Goal: Transaction & Acquisition: Subscribe to service/newsletter

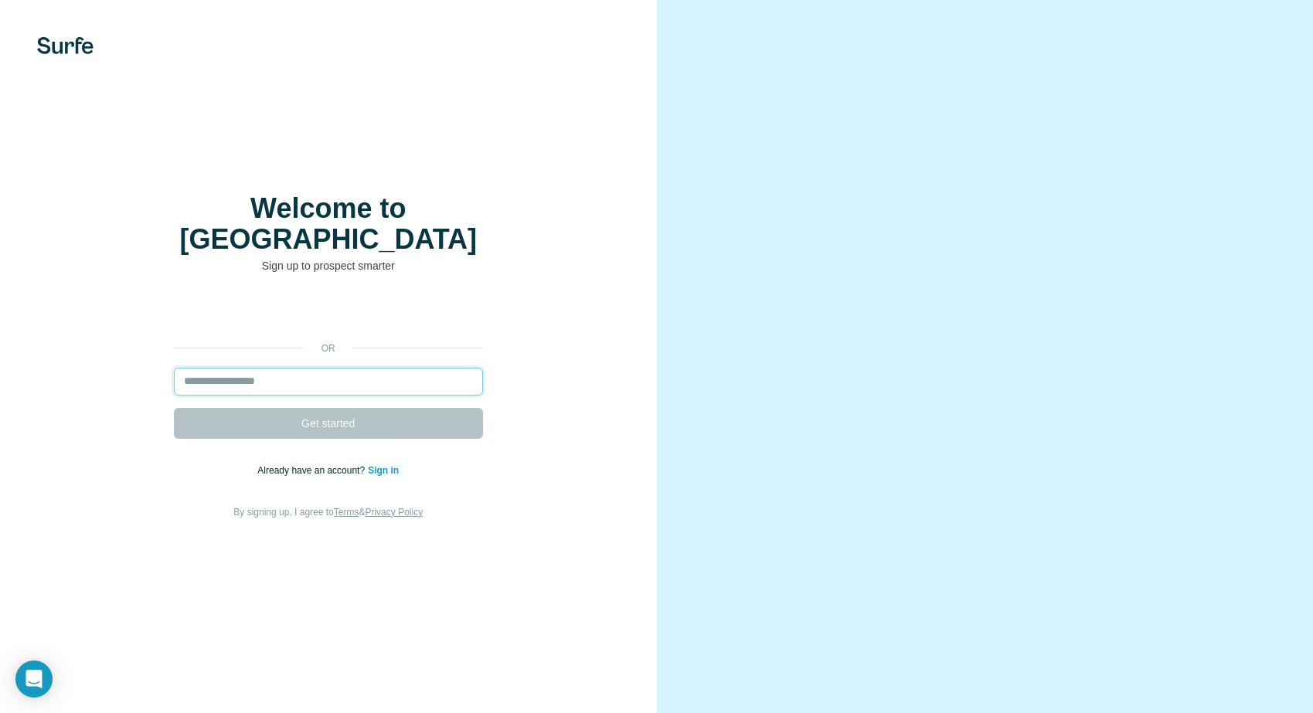
click at [292, 369] on input "email" at bounding box center [328, 382] width 309 height 28
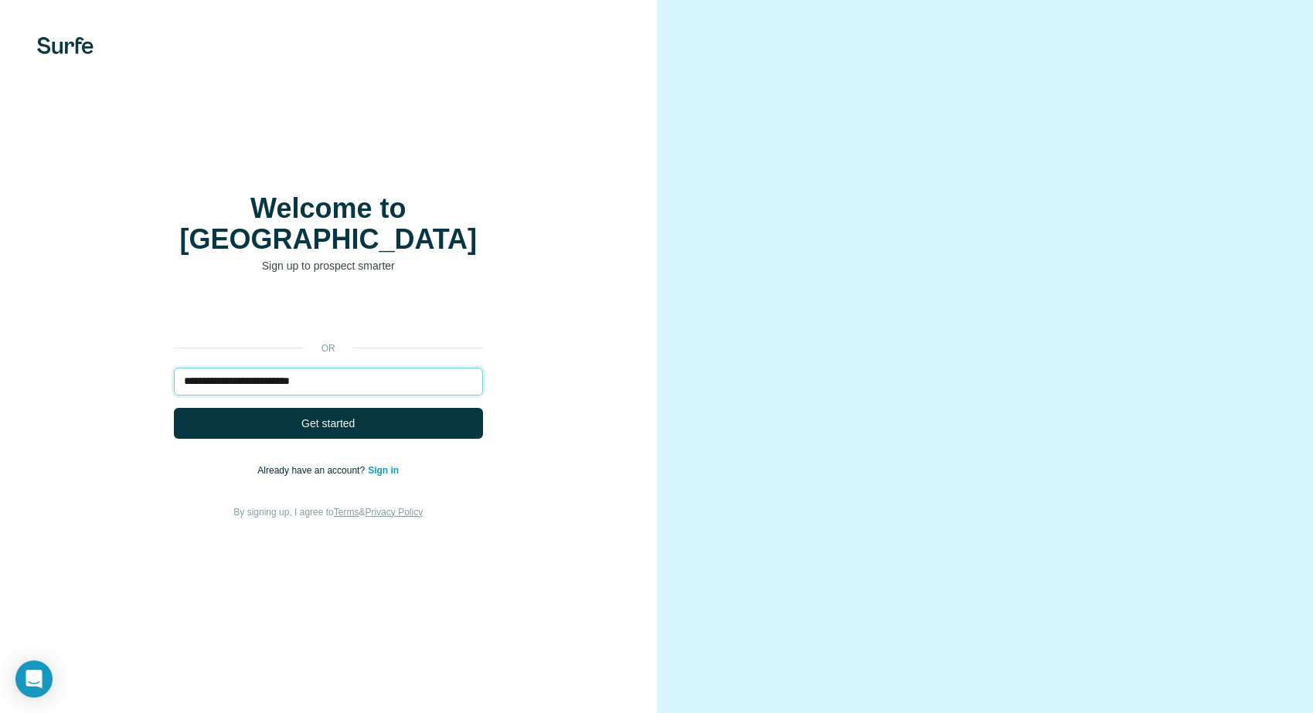
type input "**********"
click at [174, 408] on button "Get started" at bounding box center [328, 423] width 309 height 31
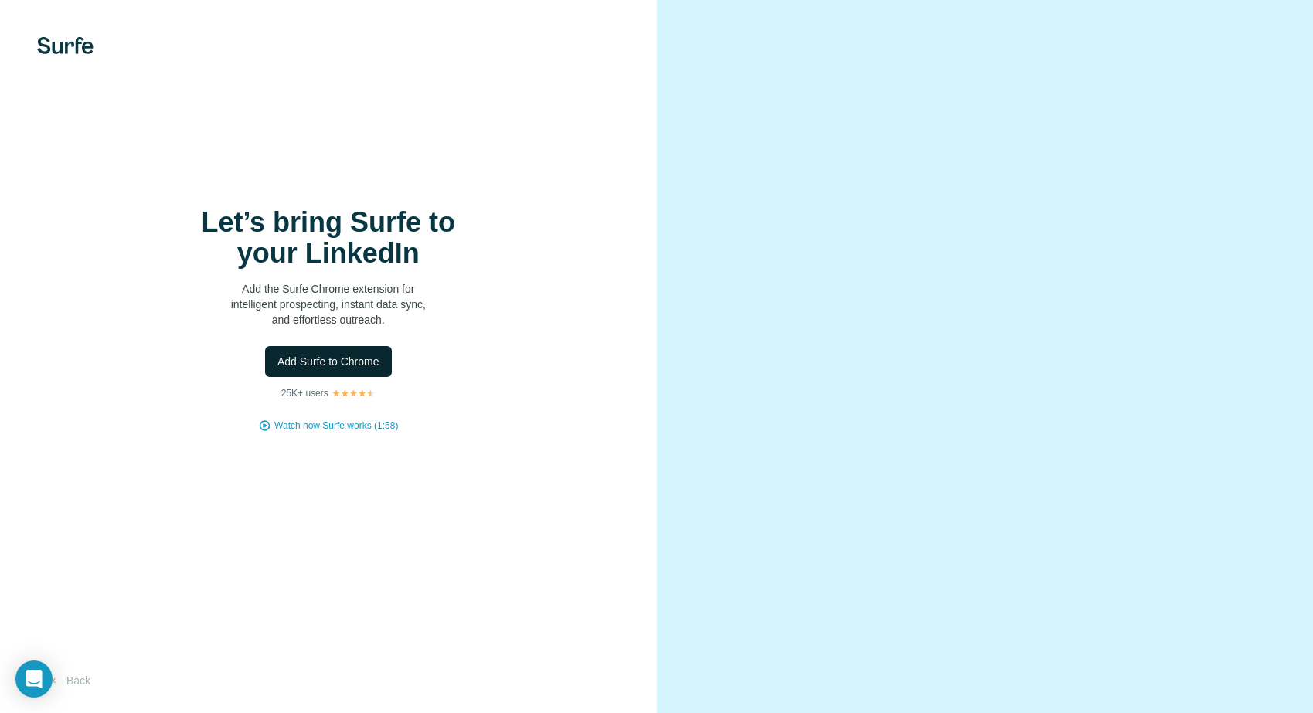
click at [332, 365] on span "Add Surfe to Chrome" at bounding box center [328, 361] width 102 height 15
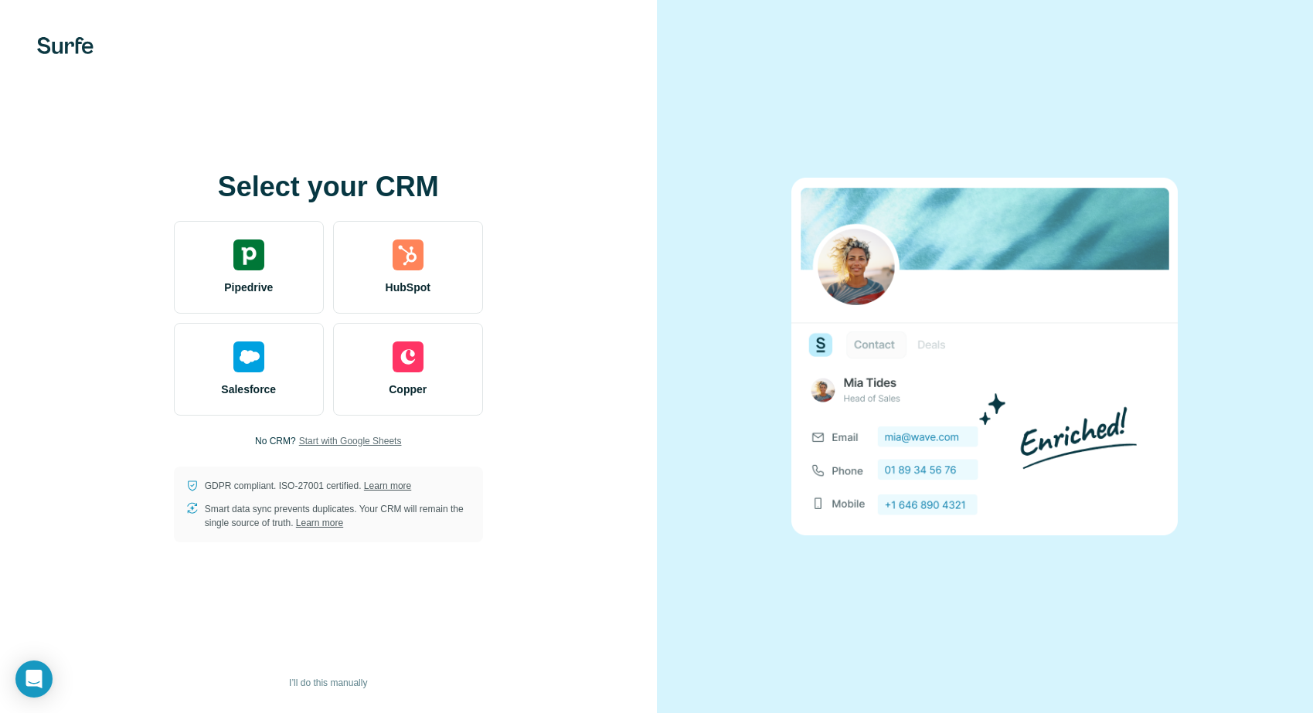
click at [332, 443] on span "Start with Google Sheets" at bounding box center [350, 441] width 103 height 14
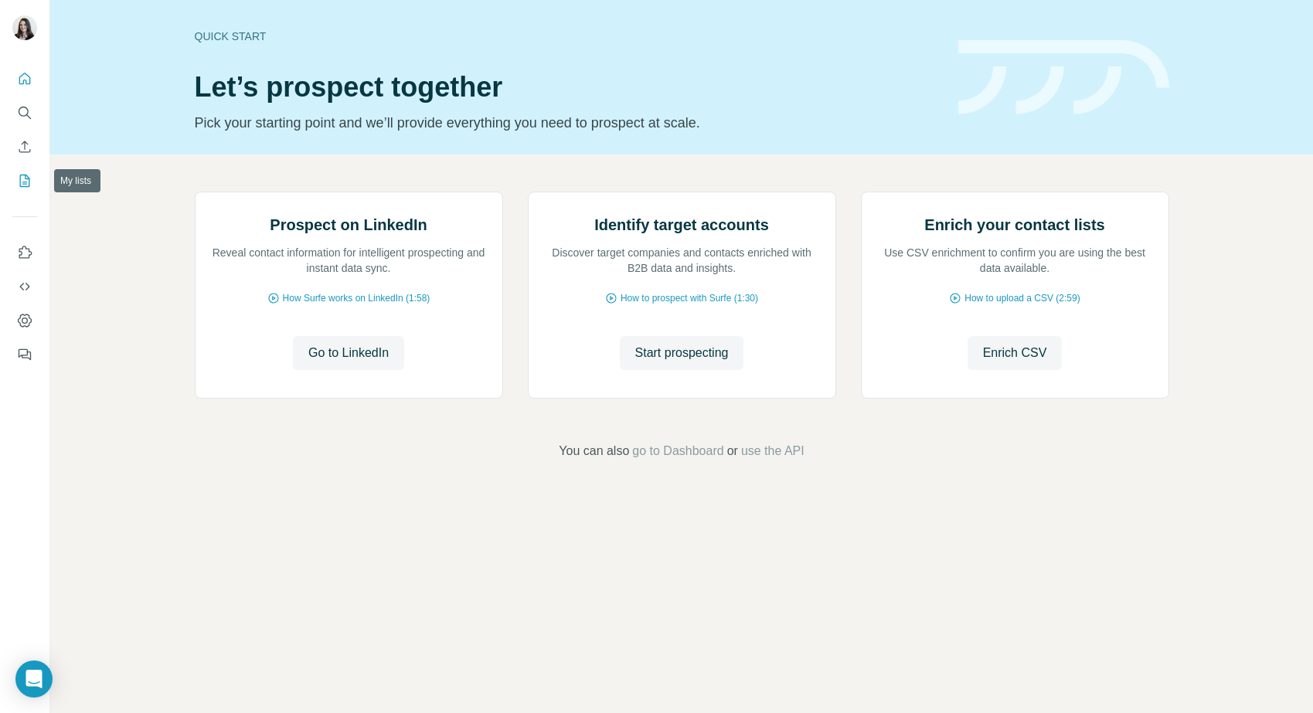
click at [25, 183] on icon "My lists" at bounding box center [26, 180] width 8 height 10
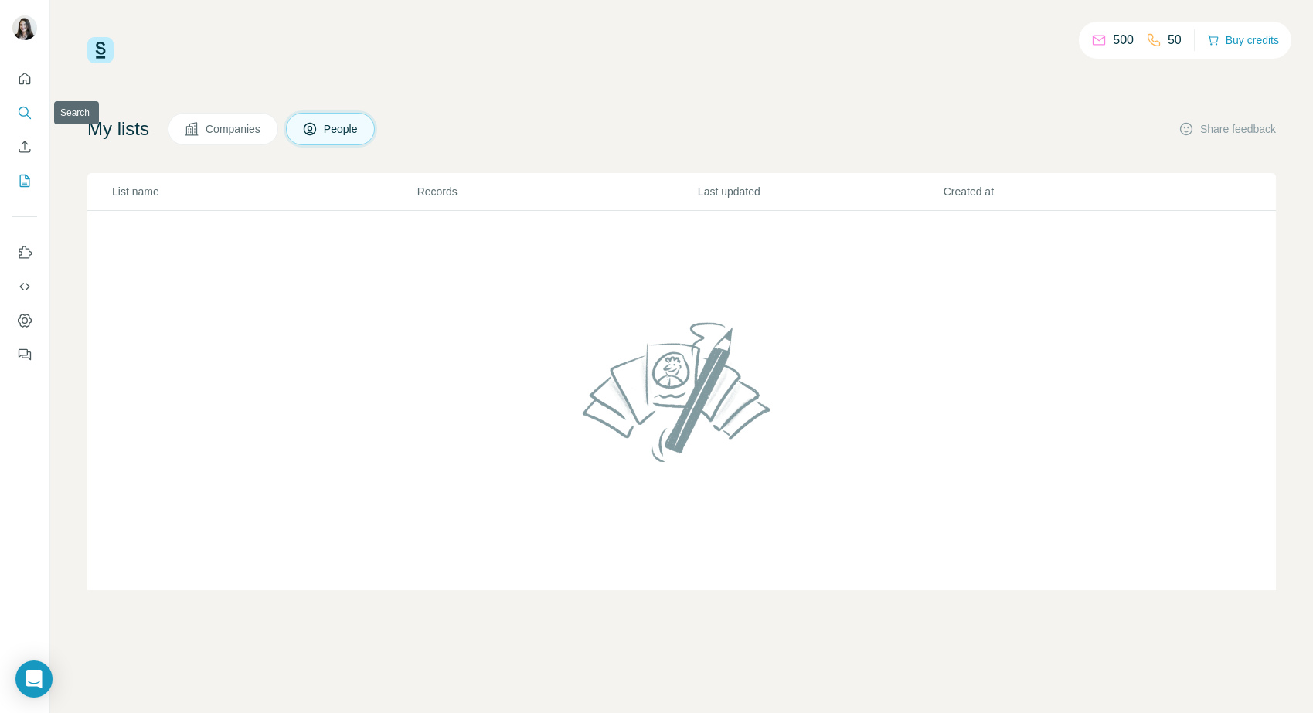
click at [26, 111] on icon "Search" at bounding box center [24, 112] width 15 height 15
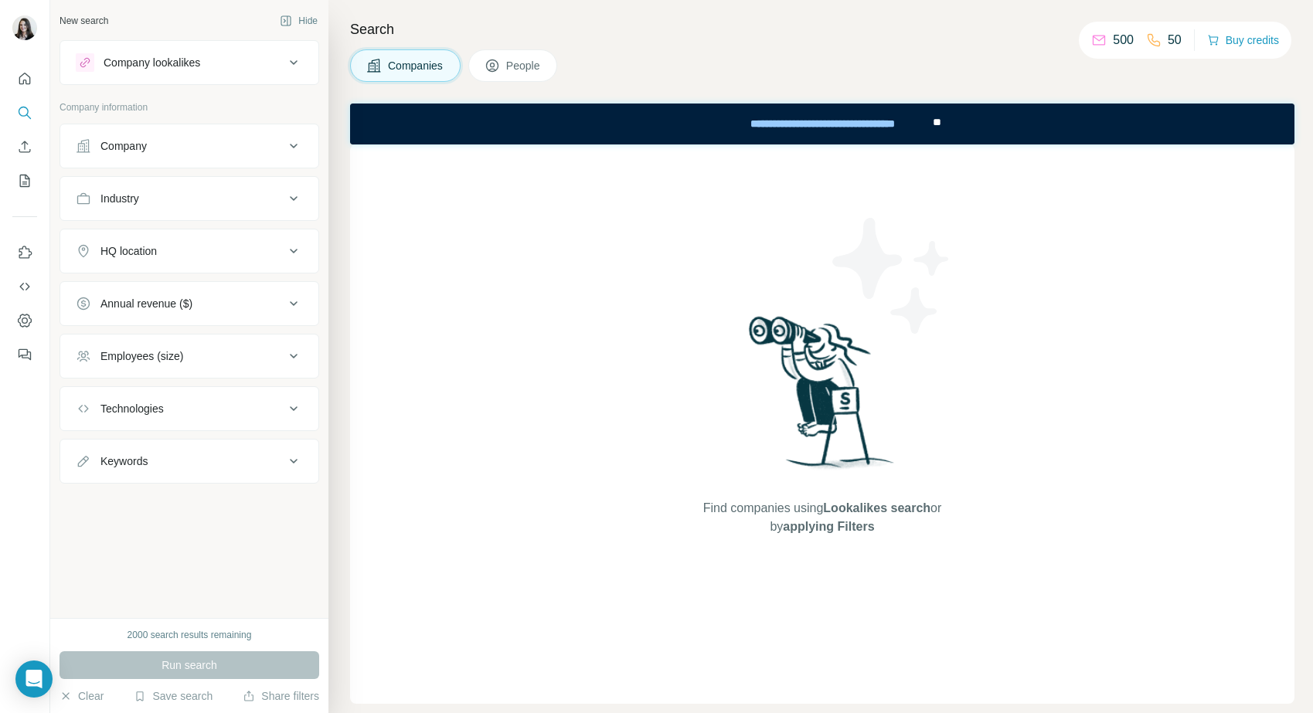
click at [165, 148] on div "Company" at bounding box center [180, 145] width 209 height 15
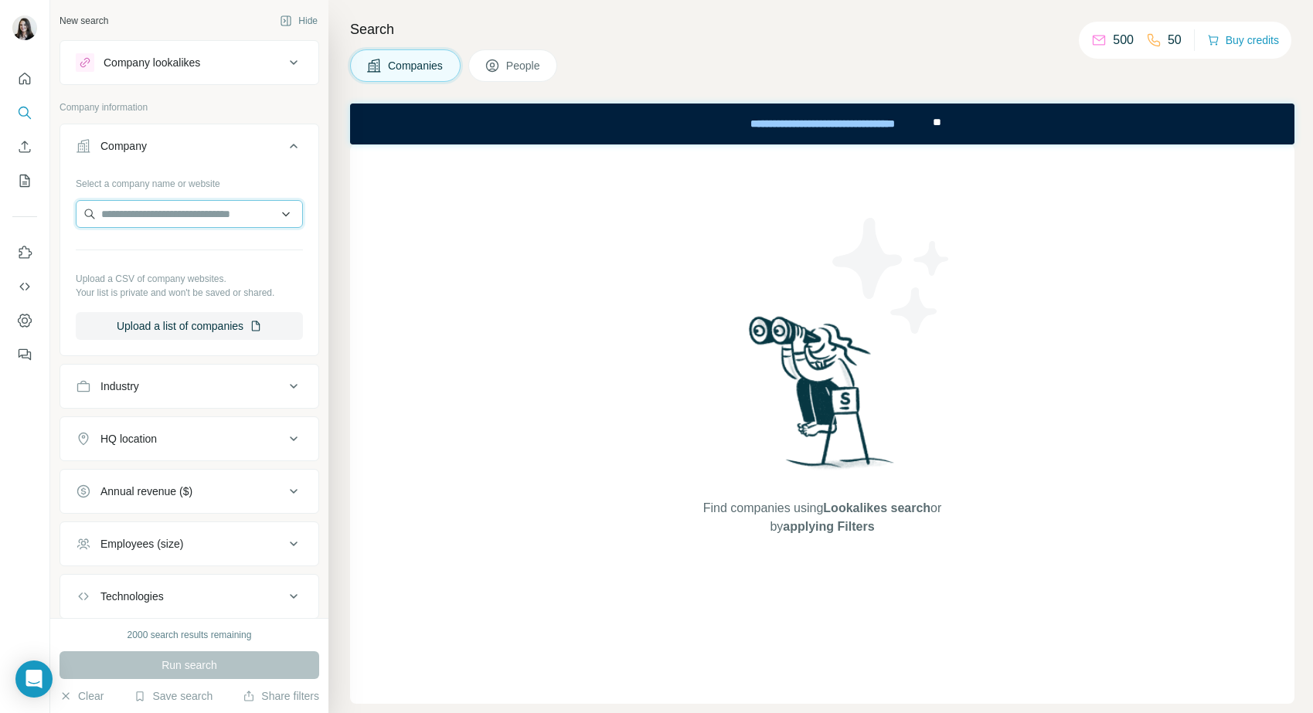
click at [144, 223] on input "text" at bounding box center [189, 214] width 227 height 28
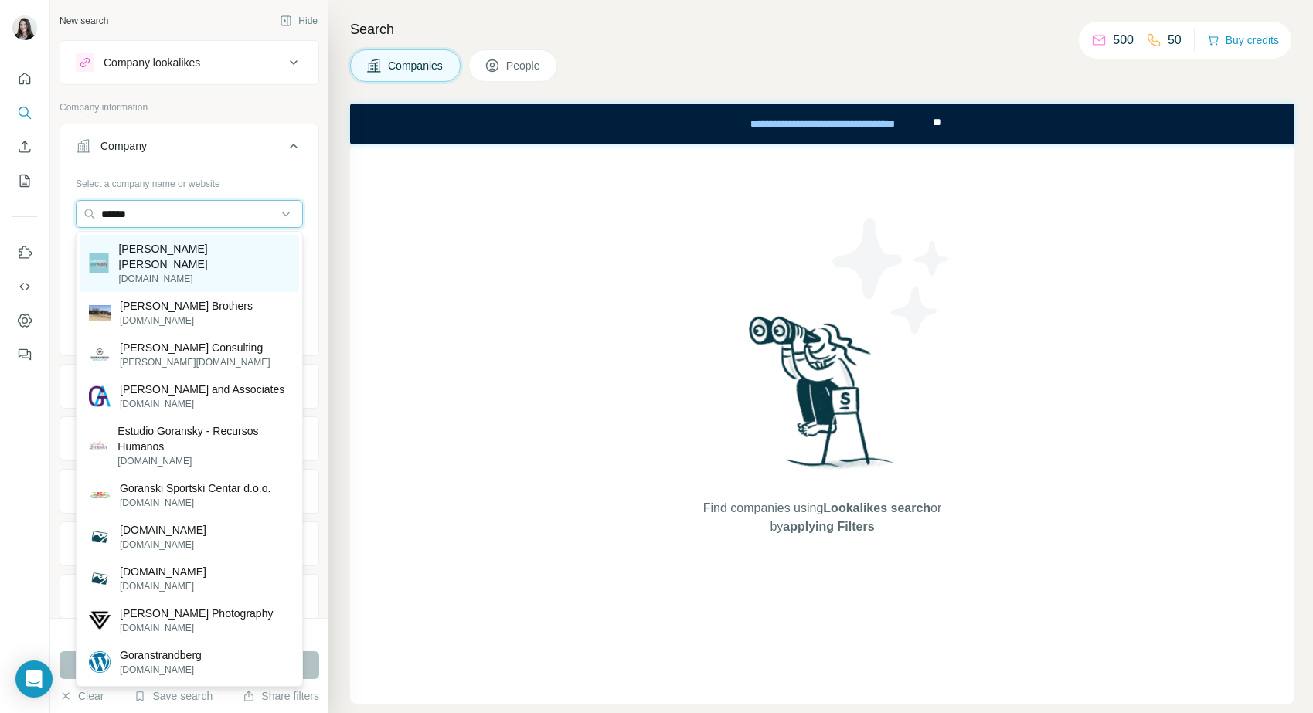
type input "******"
click at [183, 248] on p "[PERSON_NAME] [PERSON_NAME]" at bounding box center [204, 256] width 172 height 31
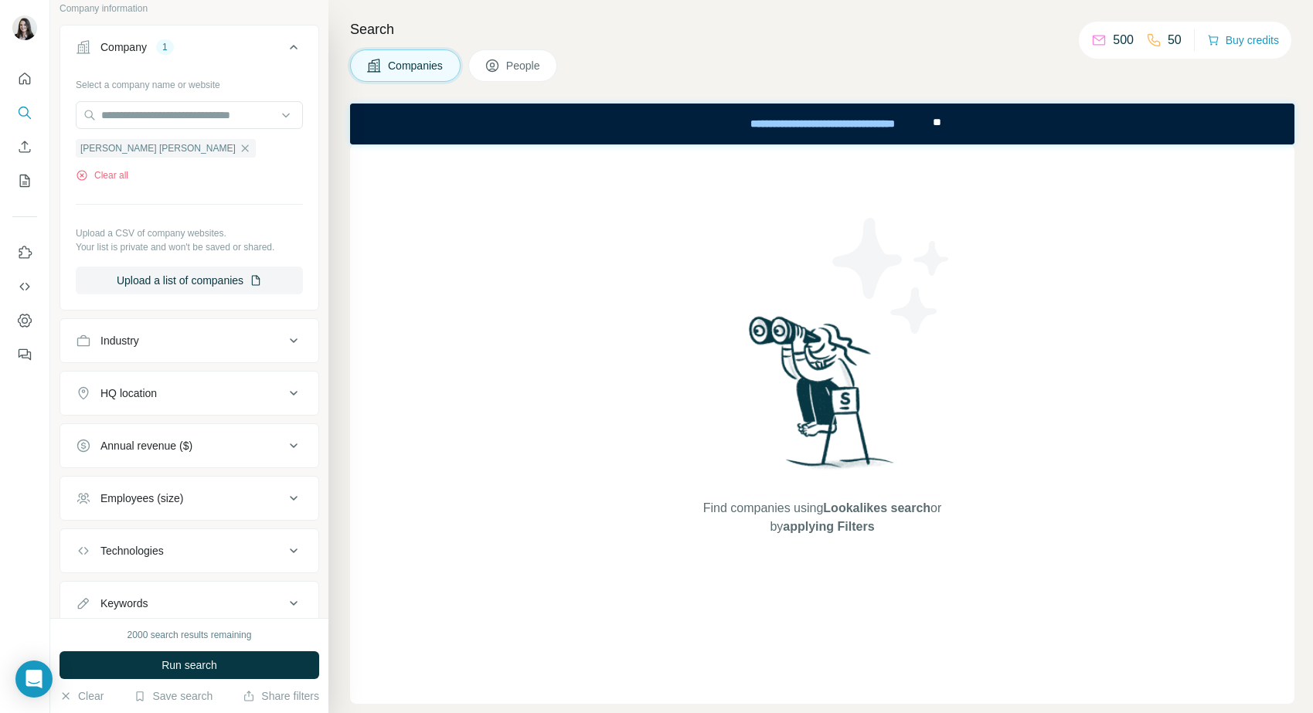
scroll to position [150, 0]
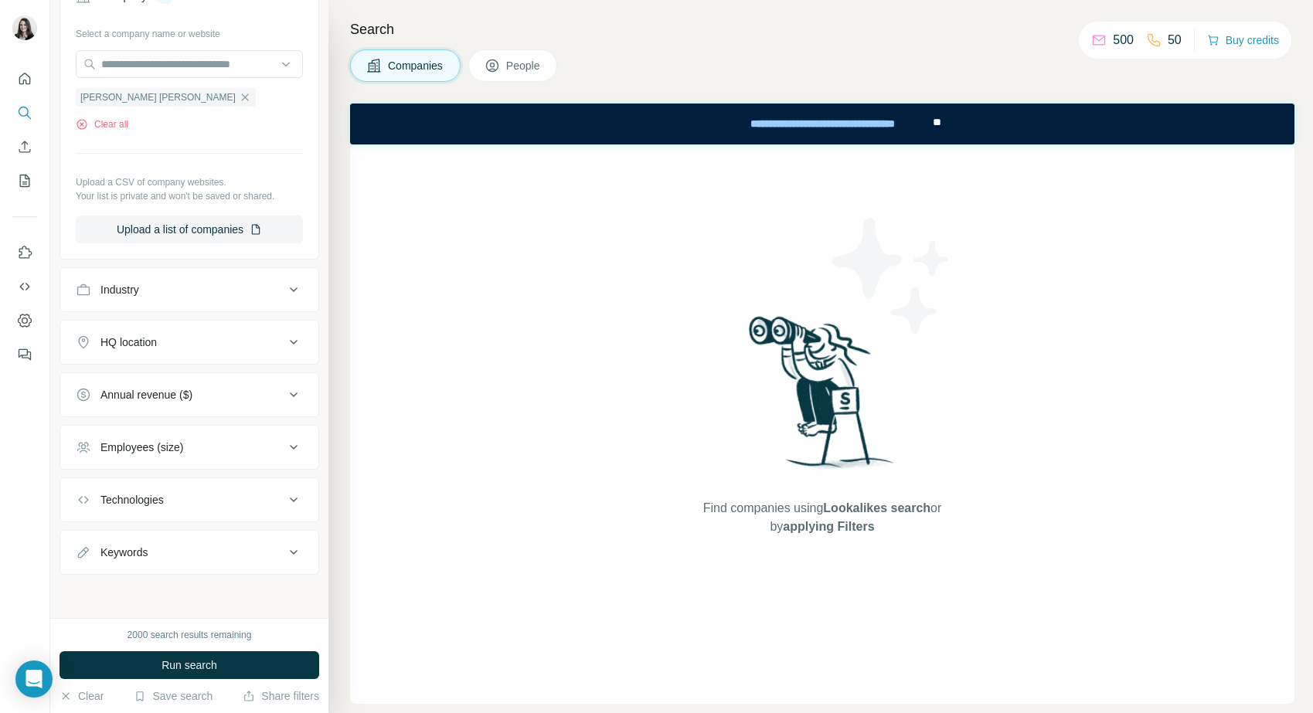
click at [169, 341] on div "HQ location" at bounding box center [180, 342] width 209 height 15
click at [141, 386] on input "text" at bounding box center [189, 381] width 227 height 28
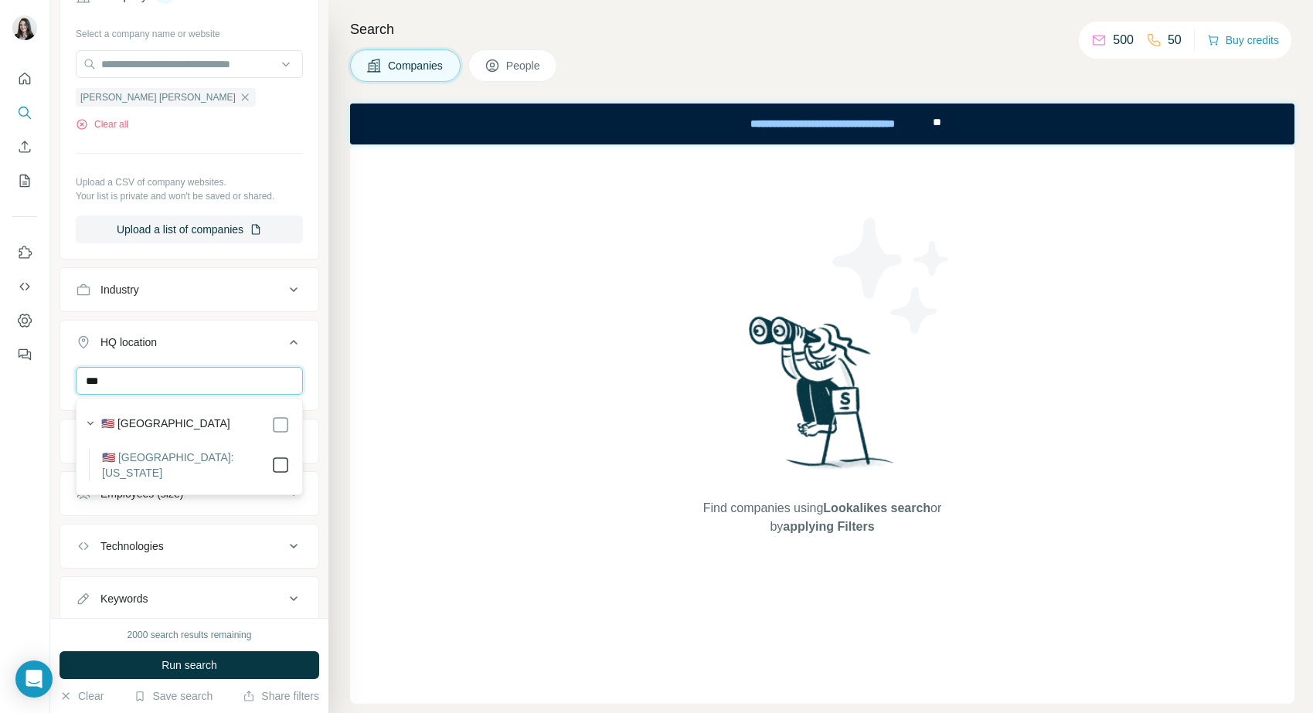
type input "***"
click at [325, 346] on div "New search Hide Company lookalikes Company information Company 1 Select a compa…" at bounding box center [189, 309] width 278 height 618
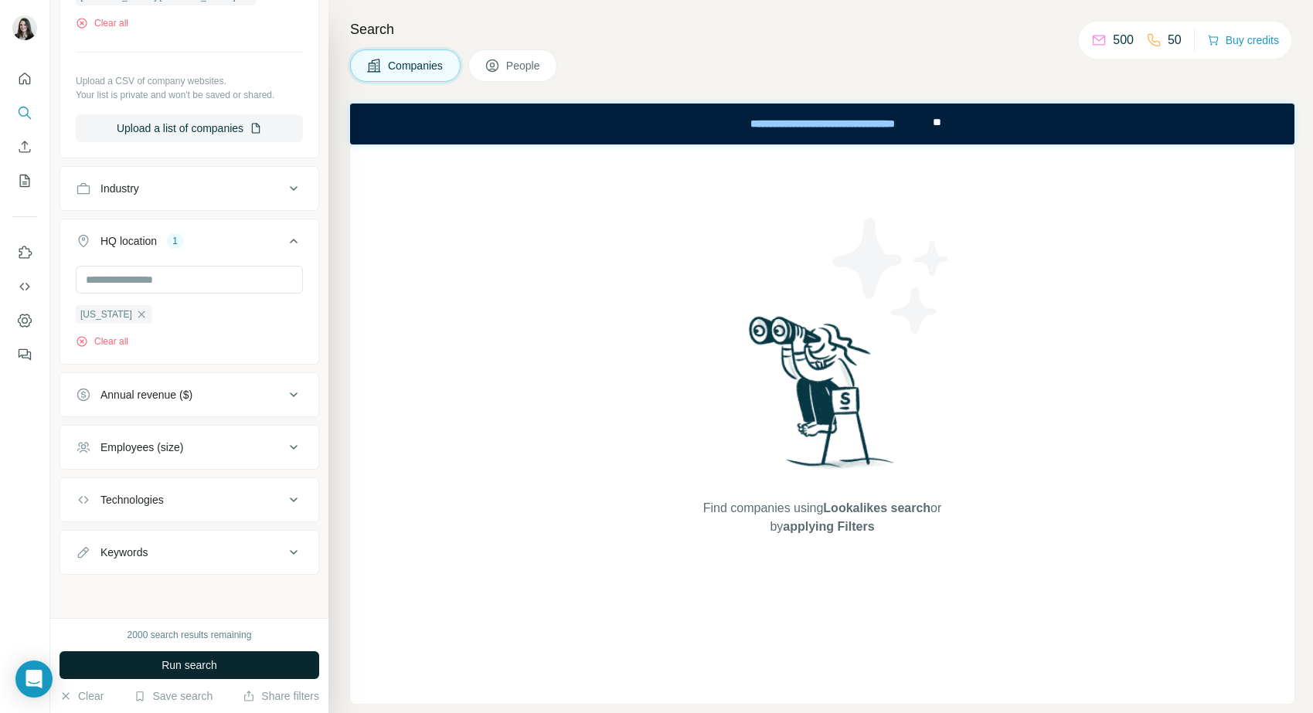
click at [170, 668] on span "Run search" at bounding box center [190, 665] width 56 height 15
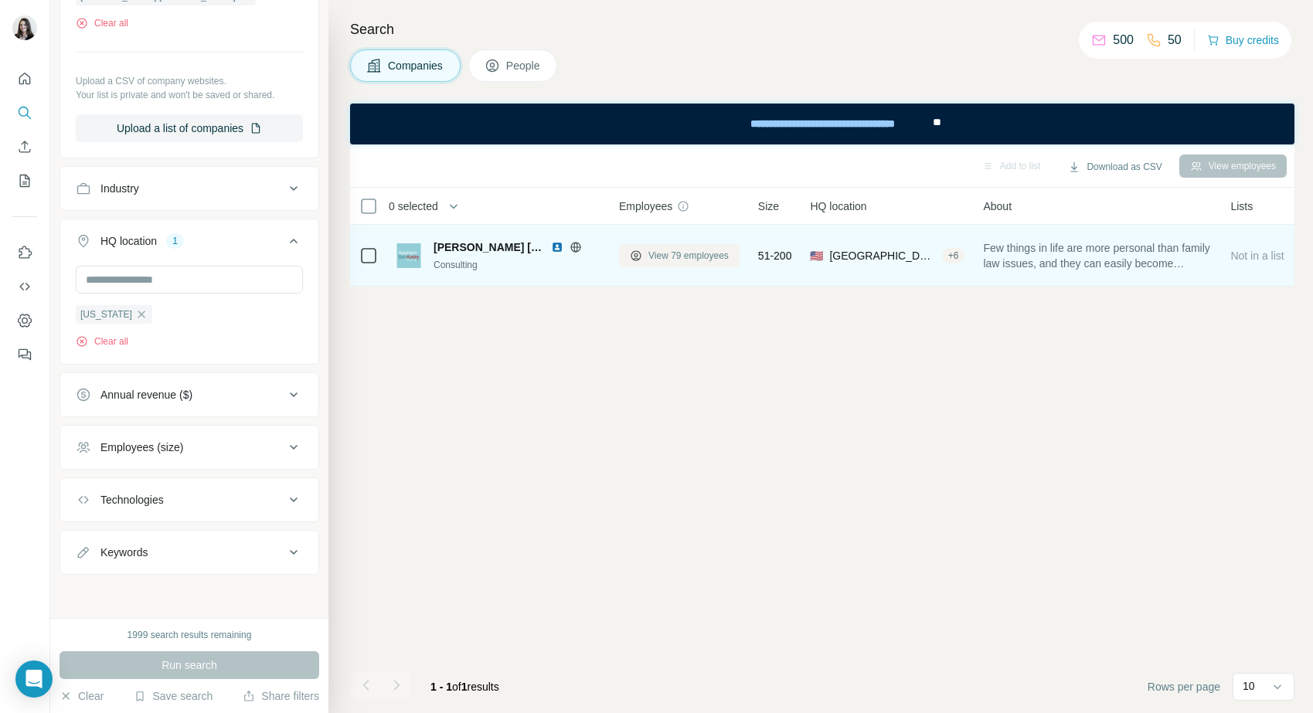
click at [687, 249] on span "View 79 employees" at bounding box center [689, 256] width 80 height 14
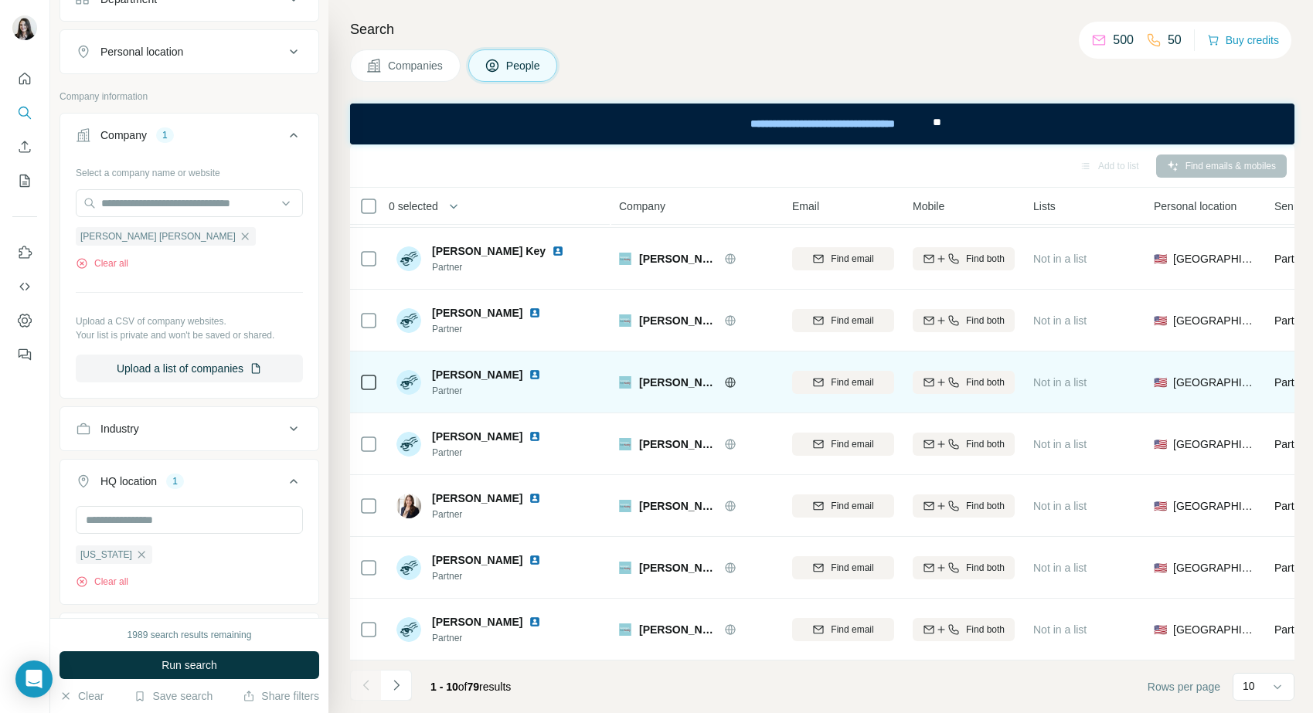
scroll to position [169, 0]
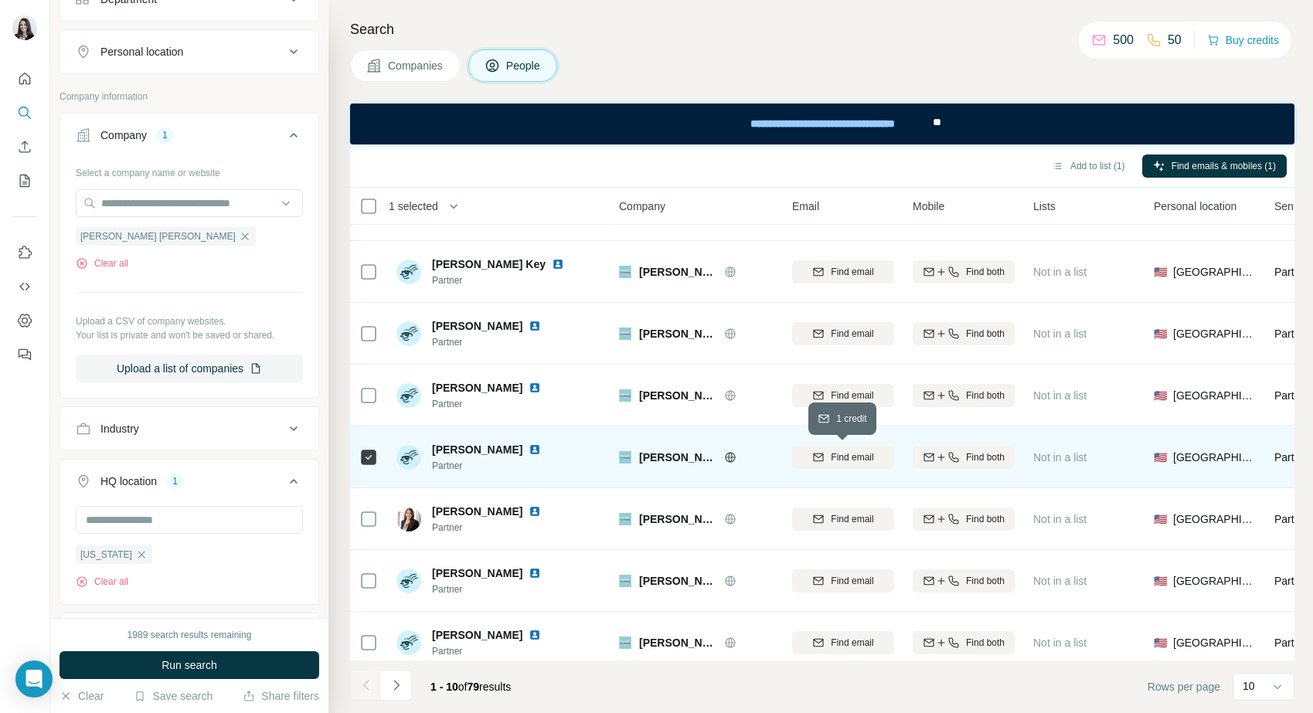
click at [835, 461] on span "Find email" at bounding box center [852, 458] width 43 height 14
click at [989, 455] on span "Find both" at bounding box center [985, 458] width 39 height 14
click at [1058, 457] on span "1 list" at bounding box center [1066, 456] width 19 height 14
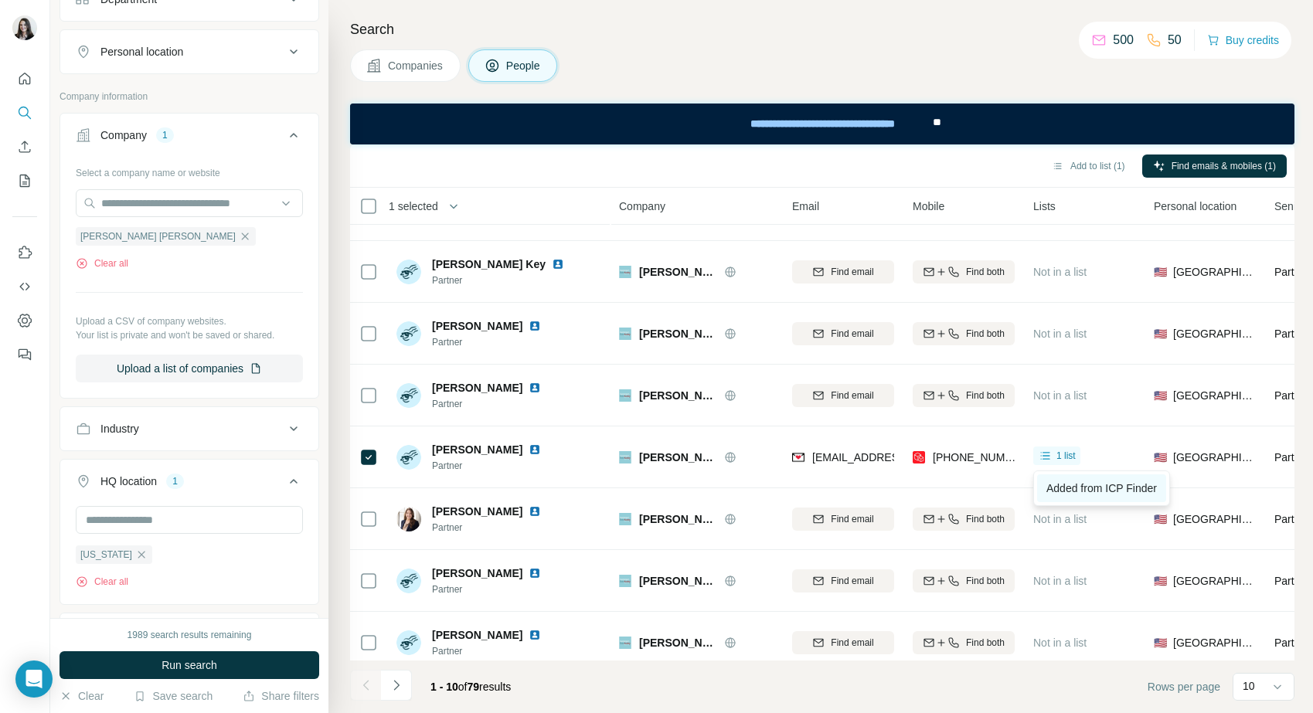
click at [1088, 487] on span "Added from ICP Finder" at bounding box center [1102, 488] width 111 height 12
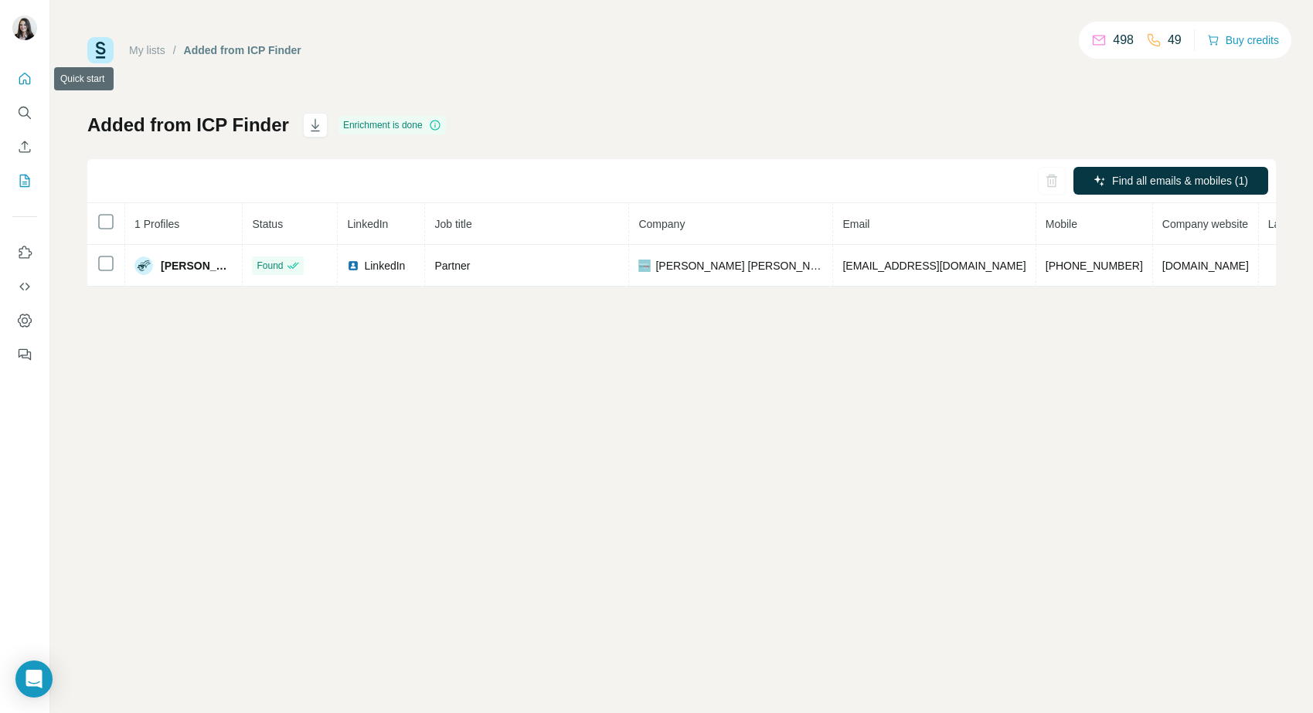
click at [29, 77] on icon "Quick start" at bounding box center [24, 78] width 15 height 15
